Goal: Task Accomplishment & Management: Complete application form

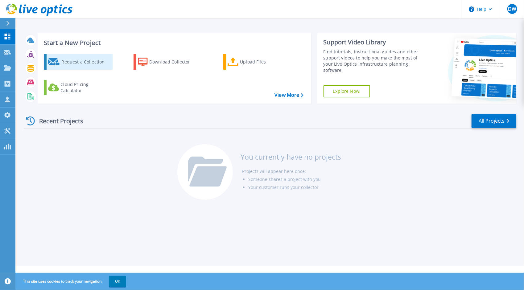
click at [75, 64] on div "Request a Collection" at bounding box center [85, 62] width 49 height 12
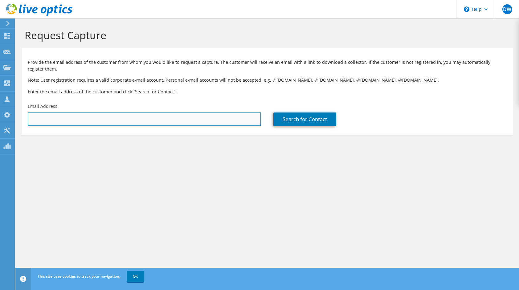
click at [145, 116] on input "text" at bounding box center [144, 120] width 233 height 14
paste input "aphillips@transmedics.com"
type input "aphillips@transmedics.com"
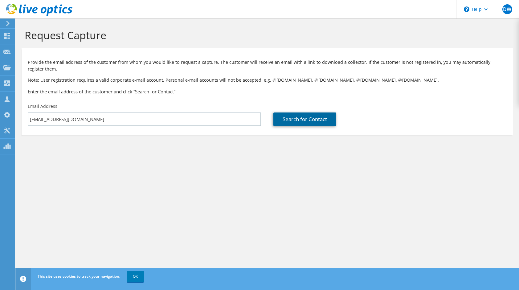
click at [305, 121] on link "Search for Contact" at bounding box center [305, 120] width 63 height 14
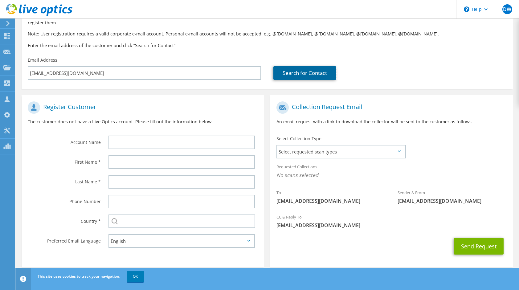
scroll to position [54, 0]
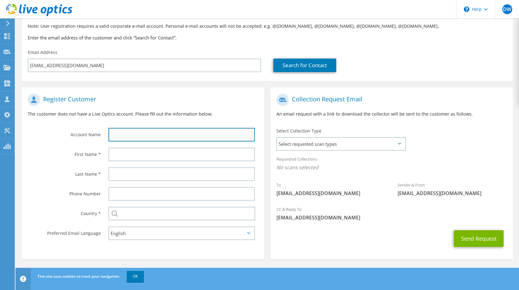
click at [137, 136] on input "text" at bounding box center [182, 135] width 146 height 14
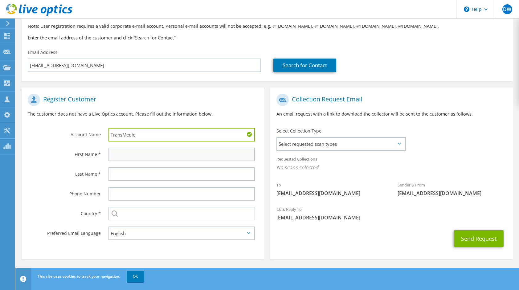
type input "TransMedic"
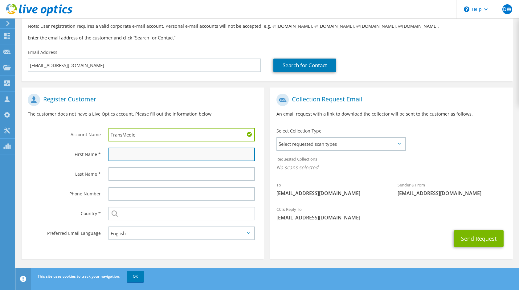
click at [136, 156] on input "text" at bounding box center [182, 155] width 146 height 14
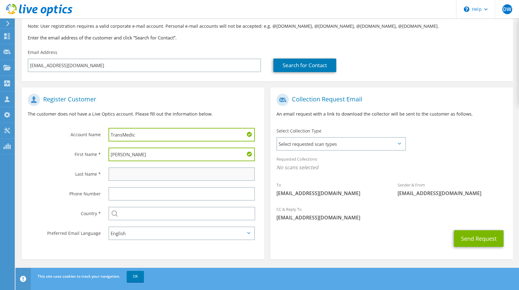
type input "Anthony"
click at [147, 176] on input "text" at bounding box center [182, 174] width 146 height 14
type input "Phillips"
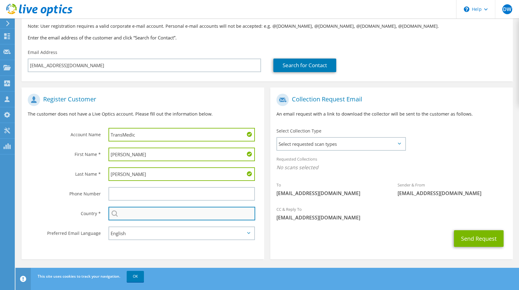
click at [136, 217] on input "text" at bounding box center [182, 214] width 147 height 14
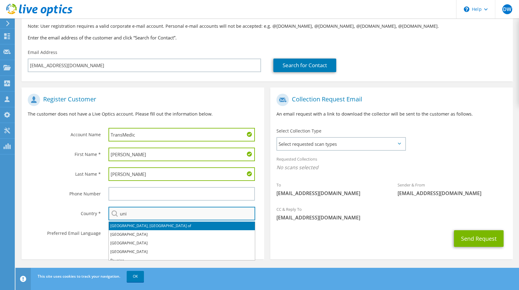
type input "Tanzania, United Republic of"
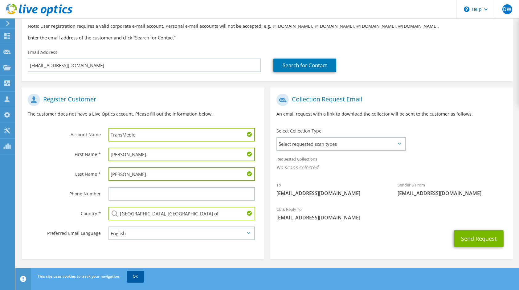
click at [139, 276] on link "OK" at bounding box center [135, 276] width 17 height 11
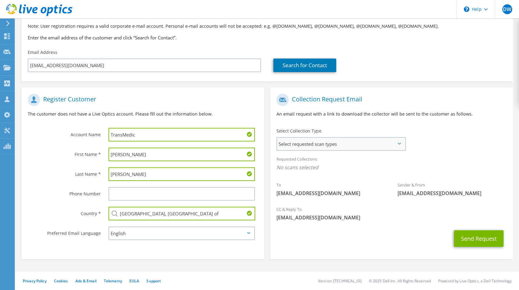
click at [401, 141] on span "Select requested scan types" at bounding box center [341, 144] width 128 height 12
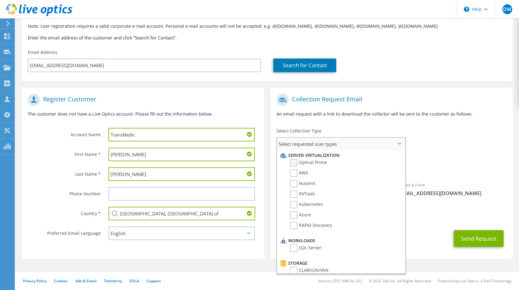
click at [295, 162] on label "Optical Prime" at bounding box center [308, 162] width 37 height 7
click at [0, 0] on input "Optical Prime" at bounding box center [0, 0] width 0 height 0
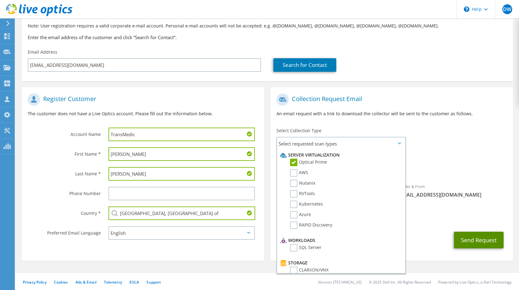
click at [478, 239] on button "Send Request" at bounding box center [479, 240] width 50 height 17
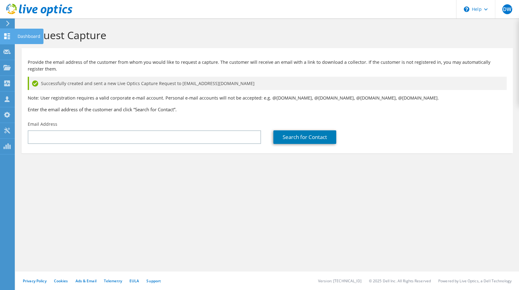
click at [10, 34] on use at bounding box center [7, 36] width 6 height 6
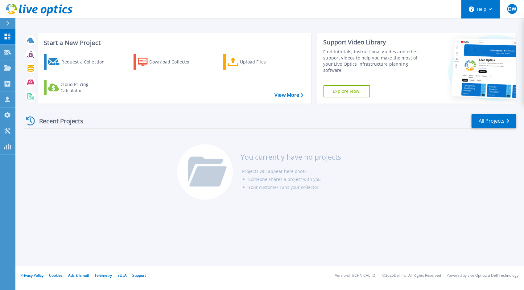
click at [490, 9] on icon at bounding box center [490, 9] width 3 height 2
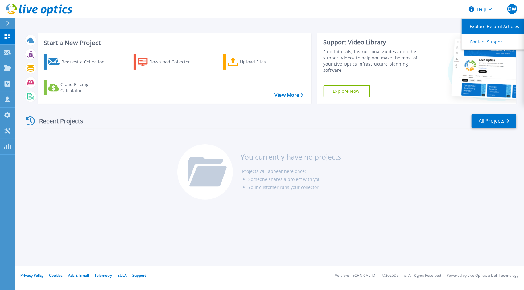
click at [483, 24] on link "Explore Helpful Articles" at bounding box center [496, 26] width 69 height 15
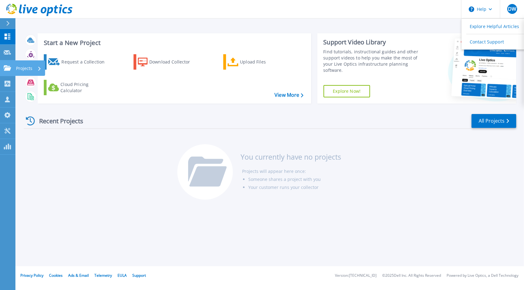
click at [9, 66] on icon at bounding box center [7, 67] width 7 height 5
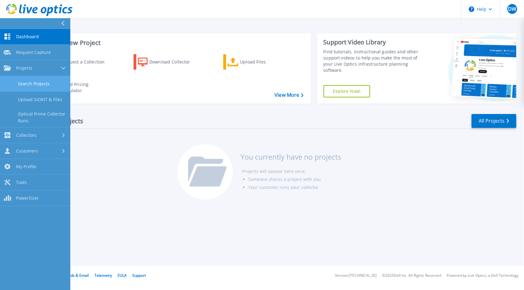
click at [32, 83] on link "Search Projects" at bounding box center [35, 84] width 70 height 16
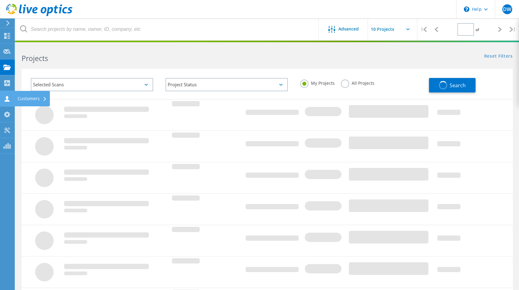
type input "1"
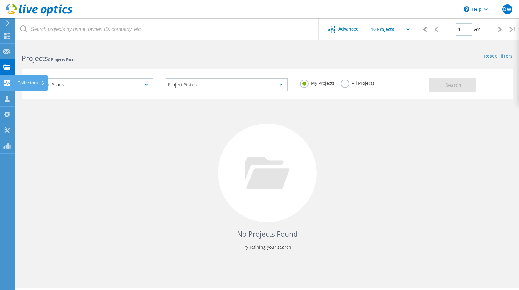
click at [10, 85] on use at bounding box center [7, 83] width 6 height 6
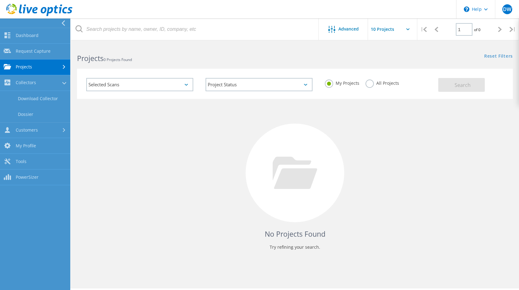
click at [31, 67] on link "Projects" at bounding box center [35, 68] width 70 height 16
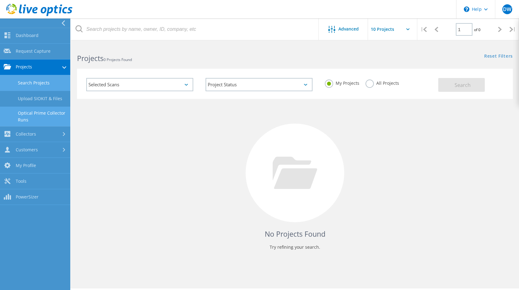
click at [35, 112] on link "Optical Prime Collector Runs" at bounding box center [35, 117] width 70 height 20
